Goal: Obtain resource: Download file/media

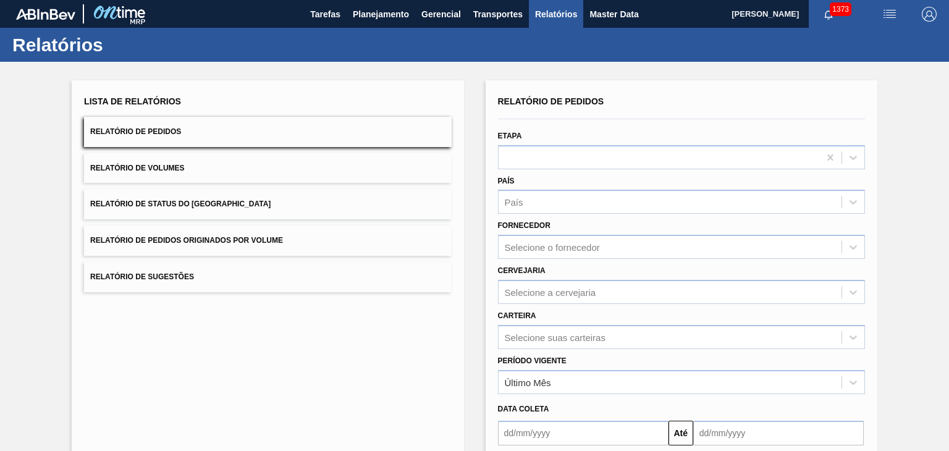
click at [264, 132] on button "Relatório de Pedidos" at bounding box center [267, 132] width 367 height 30
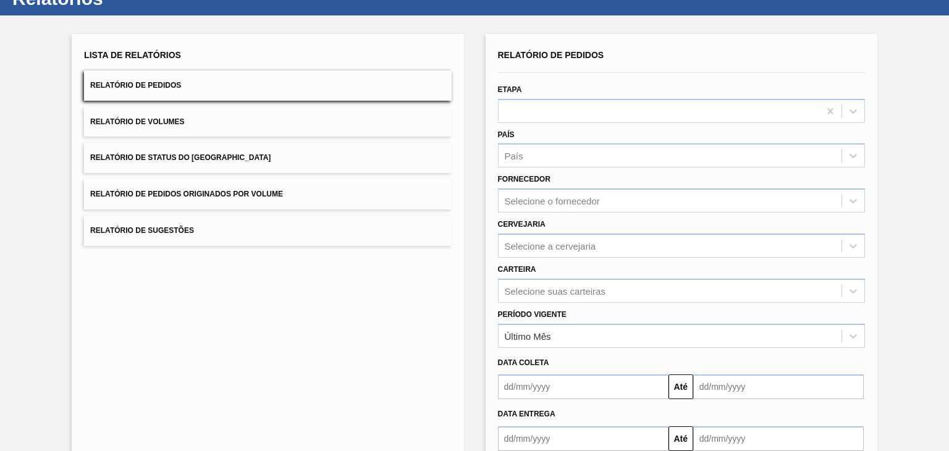
scroll to position [119, 0]
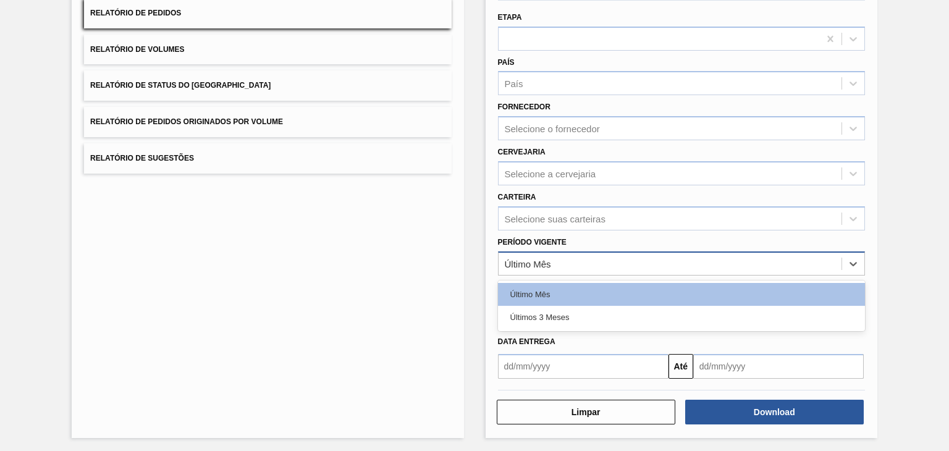
click at [547, 259] on div "Último Mês" at bounding box center [528, 263] width 46 height 11
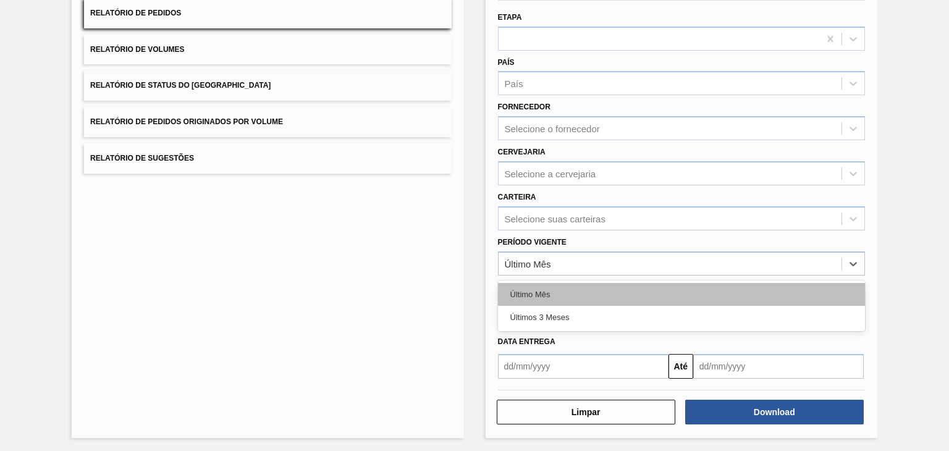
click at [549, 289] on div "Último Mês" at bounding box center [681, 294] width 367 height 23
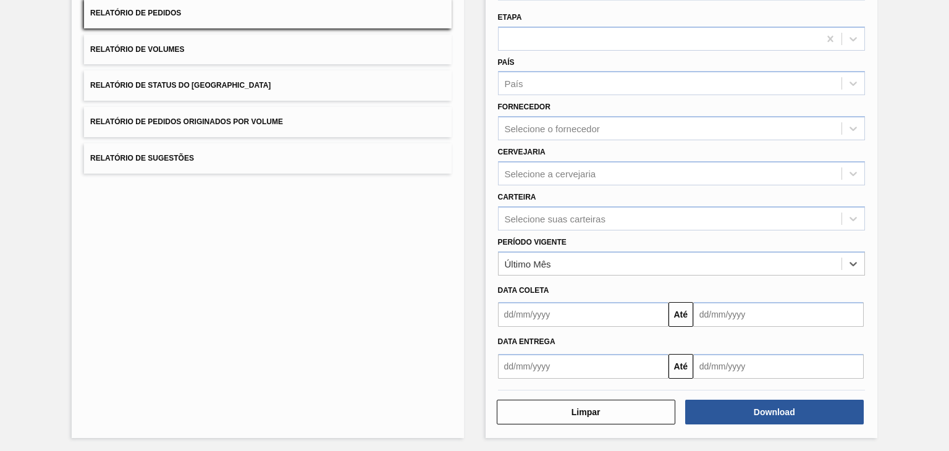
click at [559, 313] on input "text" at bounding box center [583, 314] width 171 height 25
click at [442, 352] on div "Lista de Relatórios Relatório de Pedidos Relatório de Volumes Relatório de Stat…" at bounding box center [268, 200] width 392 height 476
click at [589, 221] on div "Selecione suas carteiras" at bounding box center [555, 218] width 101 height 11
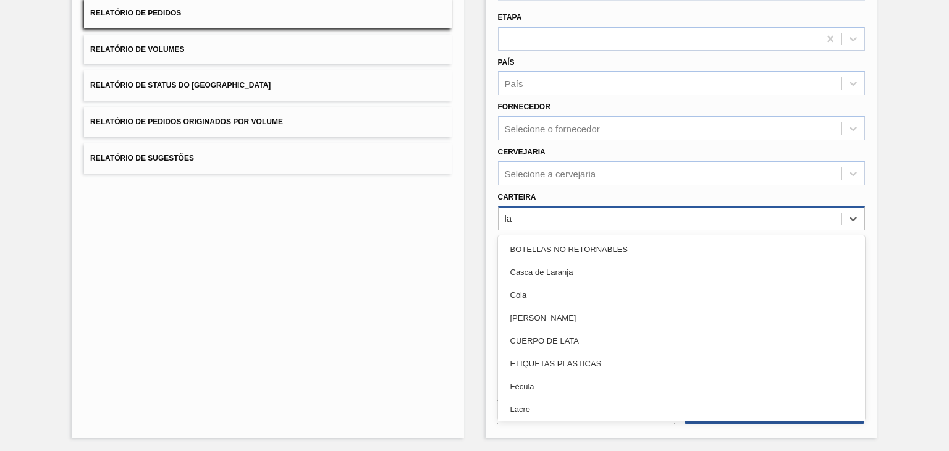
type input "lat"
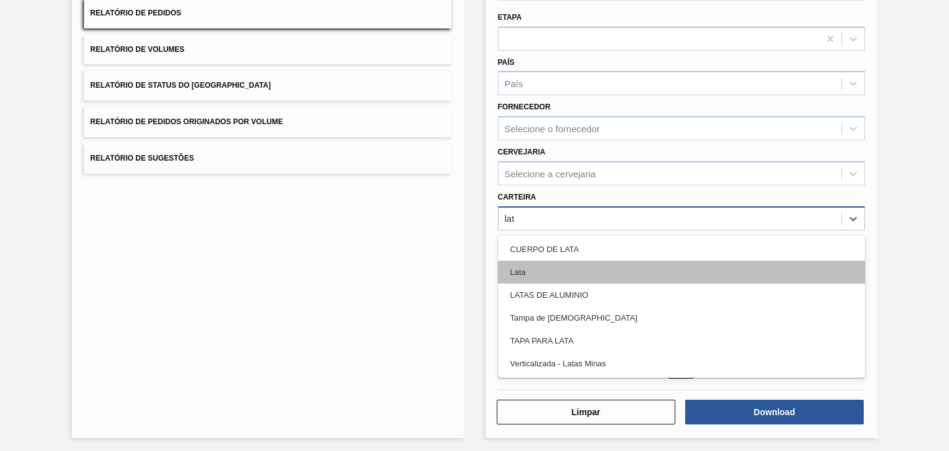
click at [561, 266] on div "Lata" at bounding box center [681, 272] width 367 height 23
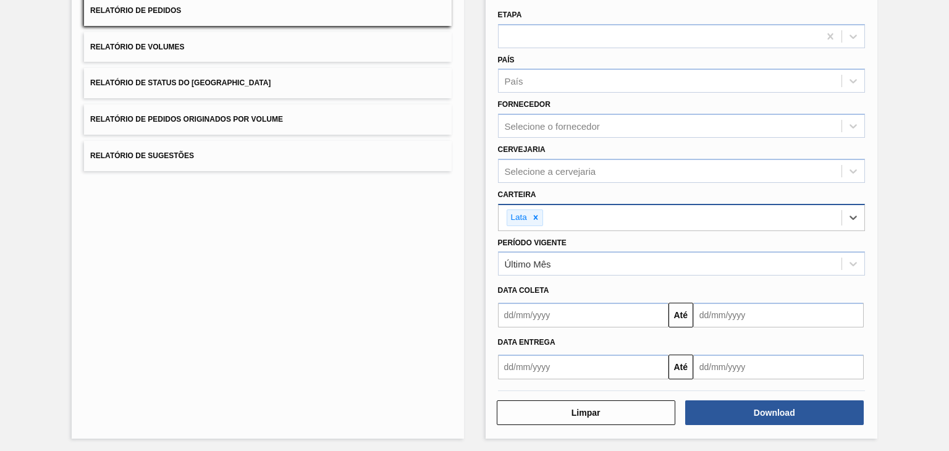
scroll to position [122, 0]
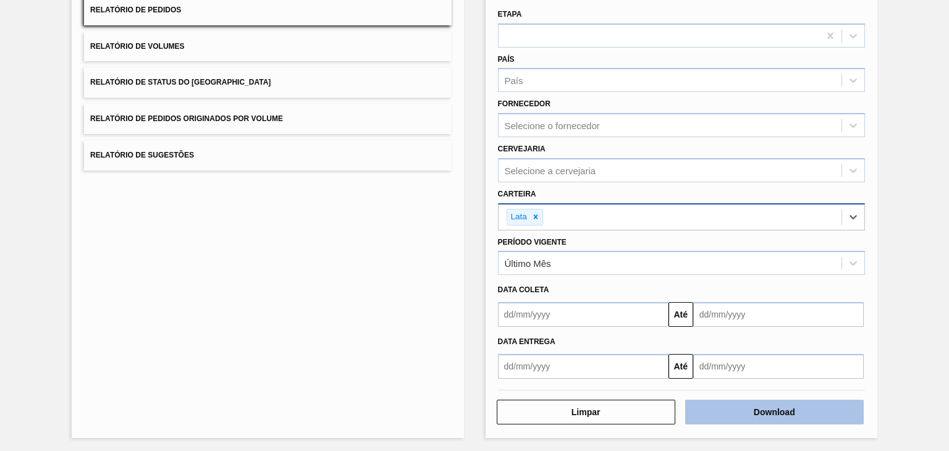
click at [731, 404] on button "Download" at bounding box center [774, 412] width 179 height 25
click at [802, 413] on button "Download" at bounding box center [774, 412] width 179 height 25
